Goal: Find contact information: Find contact information

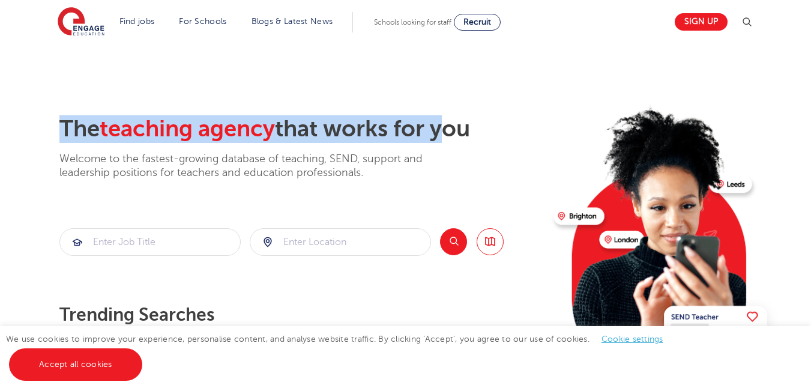
drag, startPoint x: 281, startPoint y: 131, endPoint x: 447, endPoint y: 132, distance: 166.4
click at [447, 132] on section "The teaching agency that works for you Welcome to the fastest-growing database …" at bounding box center [405, 241] width 811 height 396
click at [358, 124] on h2 "The teaching agency that works for you" at bounding box center [301, 129] width 485 height 28
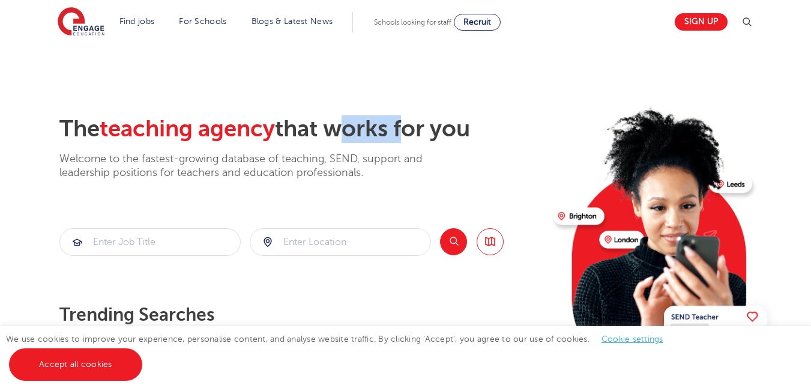
click at [358, 124] on h2 "The teaching agency that works for you" at bounding box center [301, 129] width 485 height 28
click at [356, 124] on h2 "The teaching agency that works for you" at bounding box center [301, 129] width 485 height 28
drag, startPoint x: 52, startPoint y: 124, endPoint x: 525, endPoint y: 130, distance: 472.8
click at [525, 130] on div "The teaching agency that works for you Welcome to the fastest-growing database …" at bounding box center [405, 260] width 729 height 291
click at [340, 124] on h2 "The teaching agency that works for you" at bounding box center [301, 129] width 485 height 28
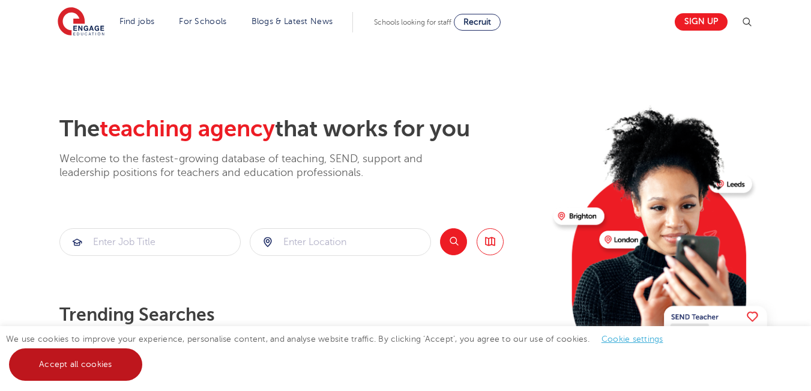
click at [95, 361] on link "Accept all cookies" at bounding box center [75, 364] width 133 height 32
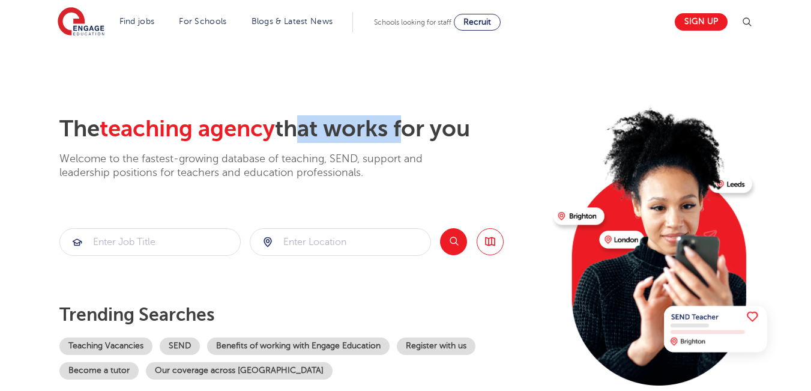
drag, startPoint x: 300, startPoint y: 126, endPoint x: 408, endPoint y: 120, distance: 108.9
click at [408, 120] on h2 "The teaching agency that works for you" at bounding box center [301, 129] width 485 height 28
click at [410, 118] on h2 "The teaching agency that works for you" at bounding box center [301, 129] width 485 height 28
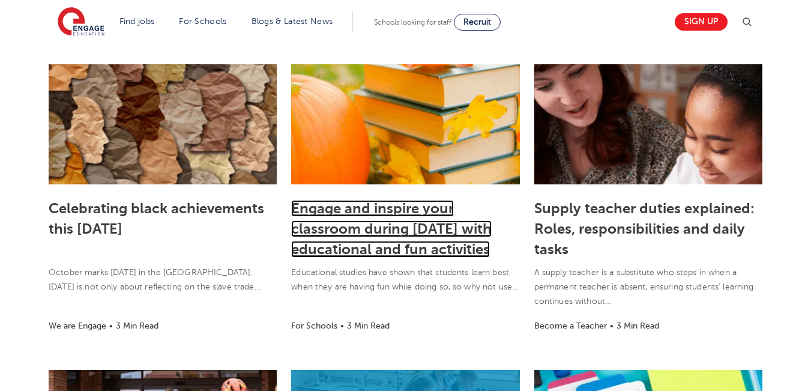
scroll to position [601, 0]
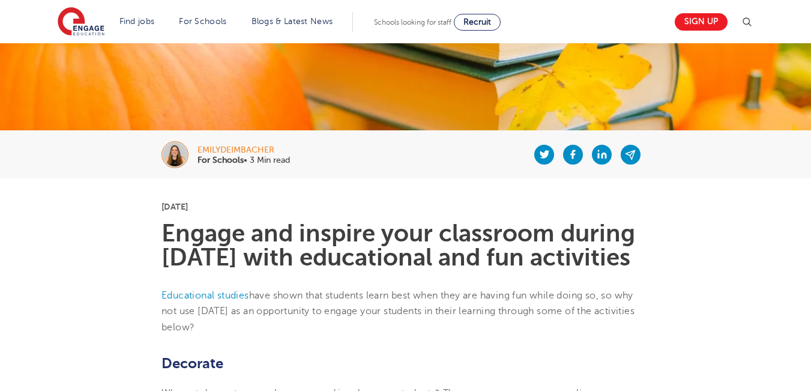
scroll to position [300, 0]
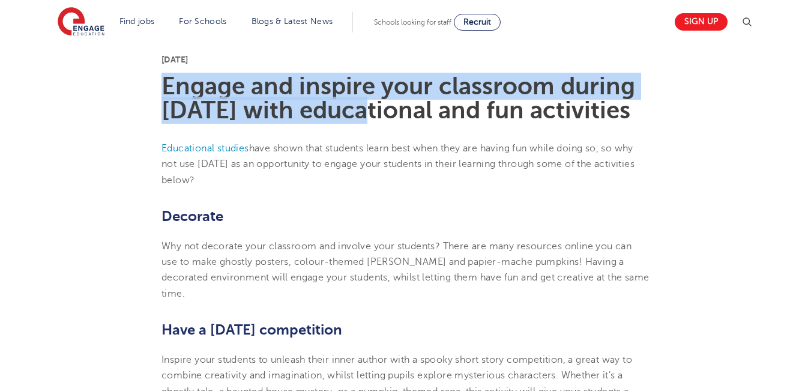
drag, startPoint x: 153, startPoint y: 96, endPoint x: 426, endPoint y: 106, distance: 273.5
click at [504, 96] on h1 "Engage and inspire your classroom during [DATE] with educational and fun activi…" at bounding box center [406, 98] width 488 height 48
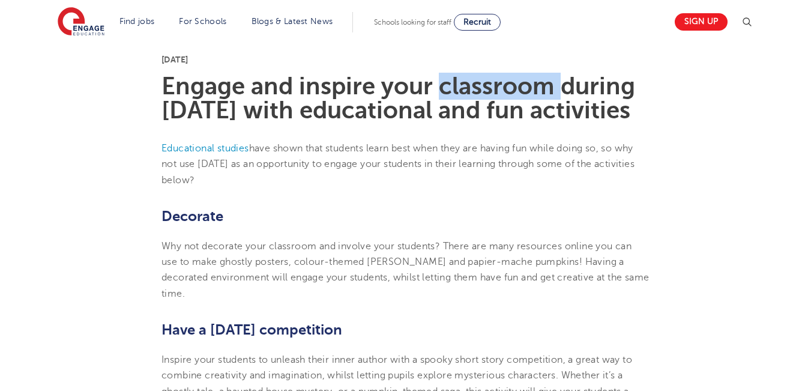
click at [504, 96] on h1 "Engage and inspire your classroom during [DATE] with educational and fun activi…" at bounding box center [406, 98] width 488 height 48
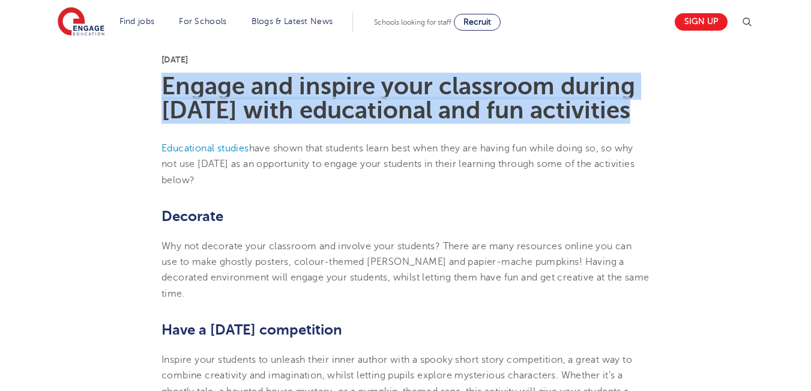
click at [504, 96] on h1 "Engage and inspire your classroom during Halloween with educational and fun act…" at bounding box center [406, 98] width 488 height 48
click at [314, 101] on h1 "Engage and inspire your classroom during Halloween with educational and fun act…" at bounding box center [406, 98] width 488 height 48
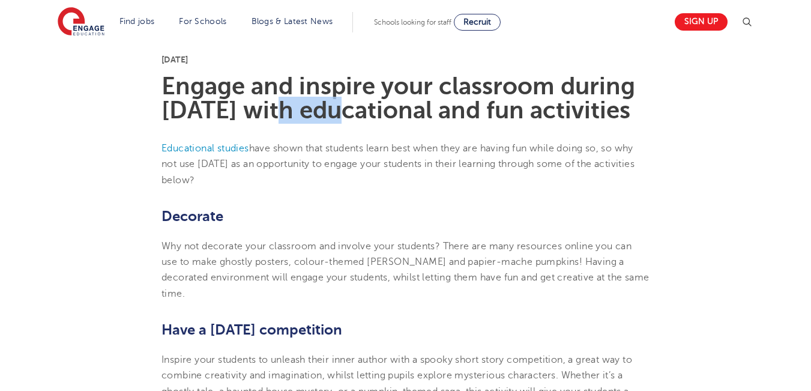
click at [314, 101] on h1 "Engage and inspire your classroom during Halloween with educational and fun act…" at bounding box center [406, 98] width 488 height 48
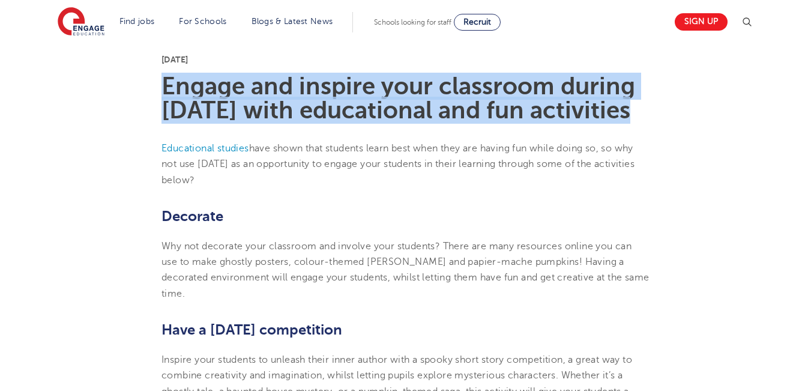
click at [314, 101] on h1 "Engage and inspire your classroom during Halloween with educational and fun act…" at bounding box center [406, 98] width 488 height 48
click at [482, 88] on h1 "Engage and inspire your classroom during Halloween with educational and fun act…" at bounding box center [406, 98] width 488 height 48
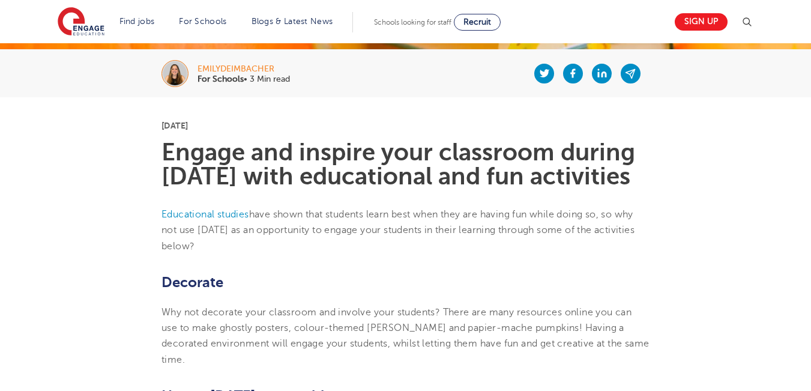
scroll to position [60, 0]
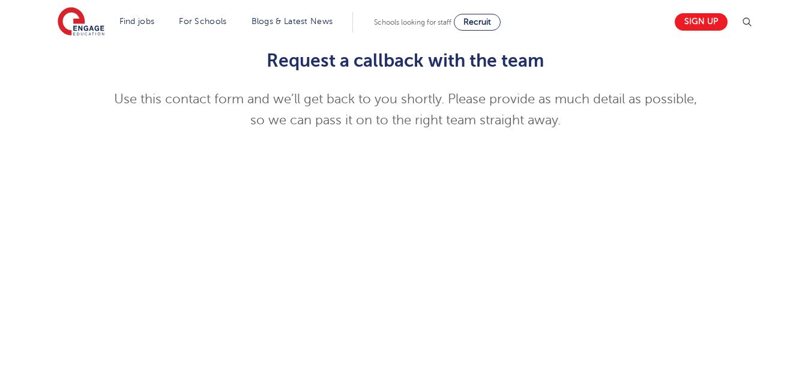
scroll to position [60, 0]
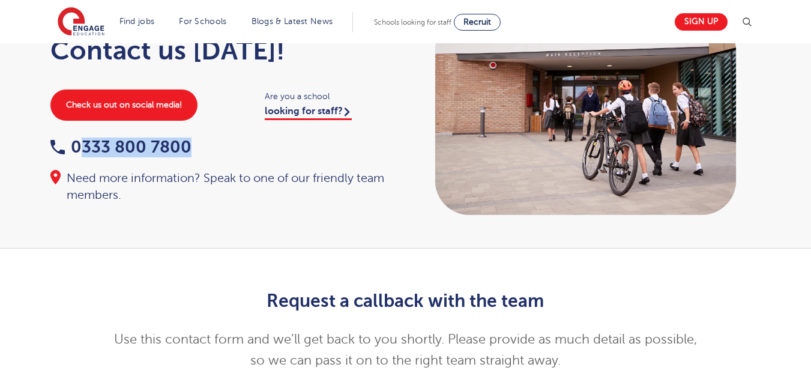
drag, startPoint x: 244, startPoint y: 144, endPoint x: 77, endPoint y: 150, distance: 167.7
click at [77, 150] on div "0333 800 7800" at bounding box center [222, 148] width 344 height 19
click at [64, 272] on div "Request a callback with the team Use this contact form and we’ll get back to yo…" at bounding box center [405, 316] width 811 height 135
